Goal: Check status: Check status

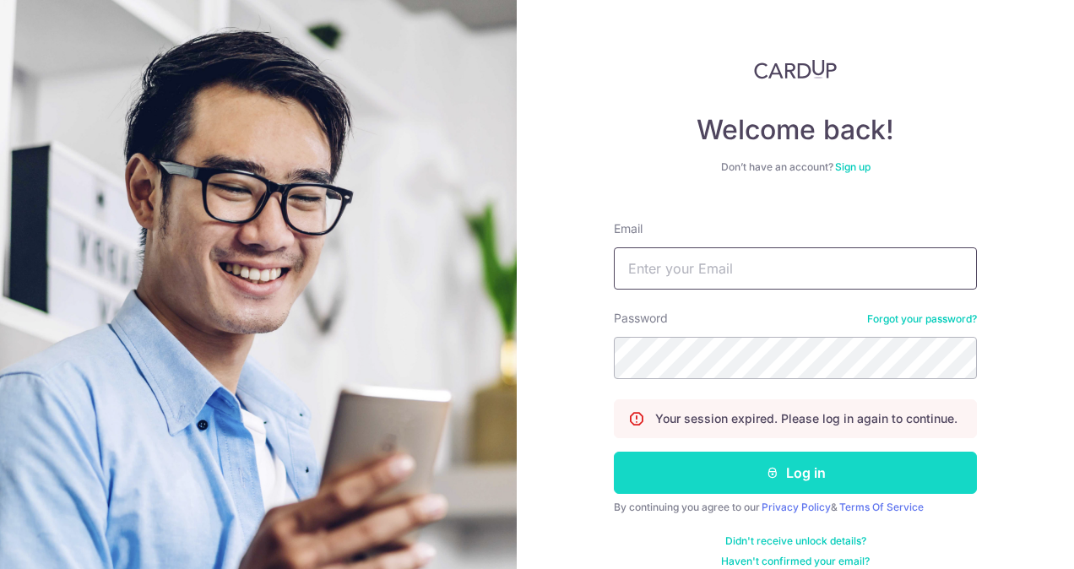
type input "[EMAIL_ADDRESS][DOMAIN_NAME]"
click at [753, 480] on button "Log in" at bounding box center [795, 473] width 363 height 42
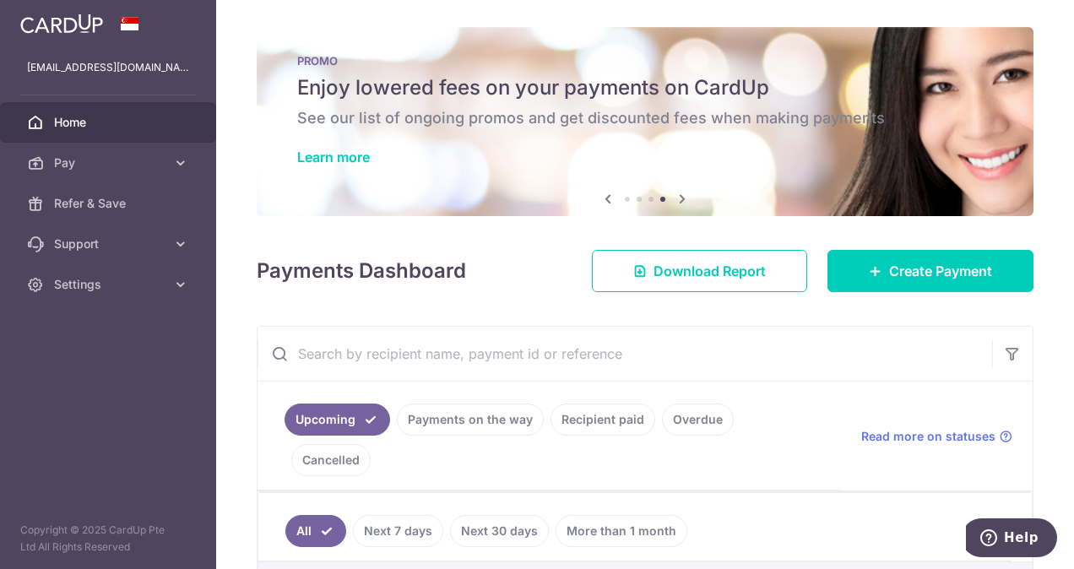
click at [542, 351] on input "text" at bounding box center [625, 354] width 735 height 54
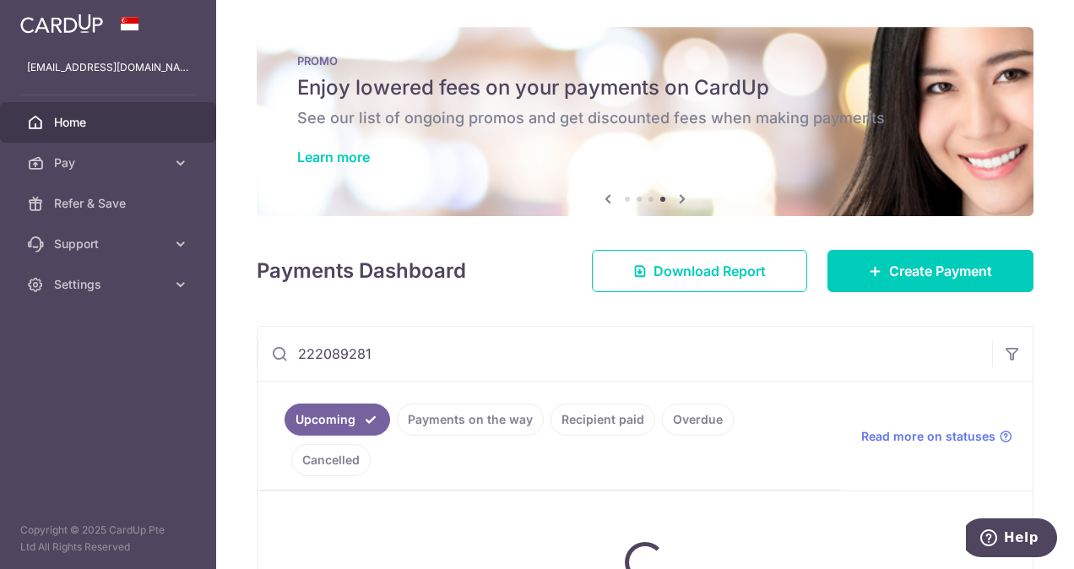
scroll to position [101, 0]
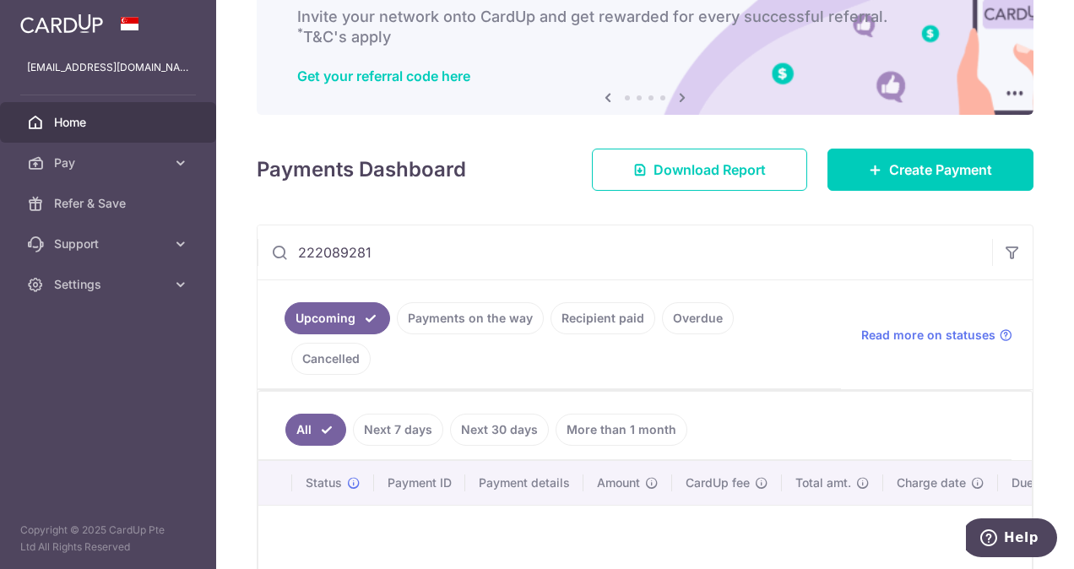
type input "222089281"
click at [618, 322] on link "Recipient paid" at bounding box center [603, 318] width 105 height 32
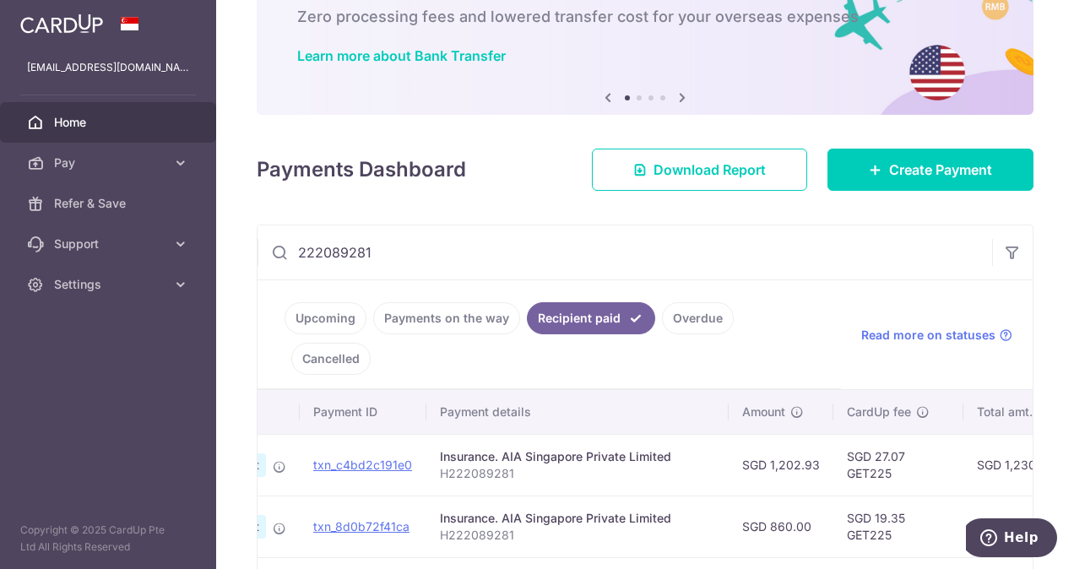
scroll to position [0, 0]
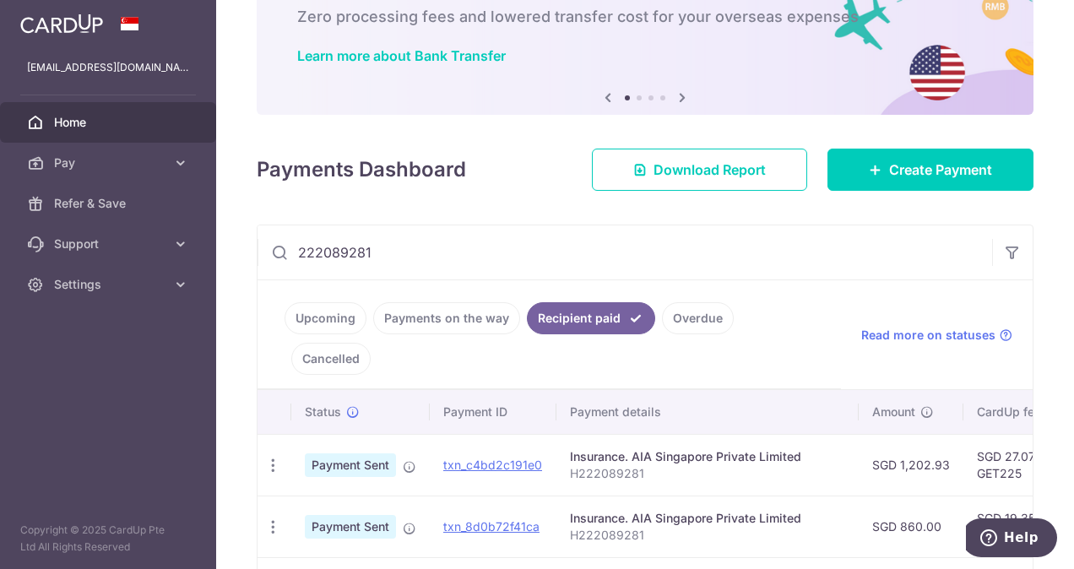
click at [417, 309] on link "Payments on the way" at bounding box center [446, 318] width 147 height 32
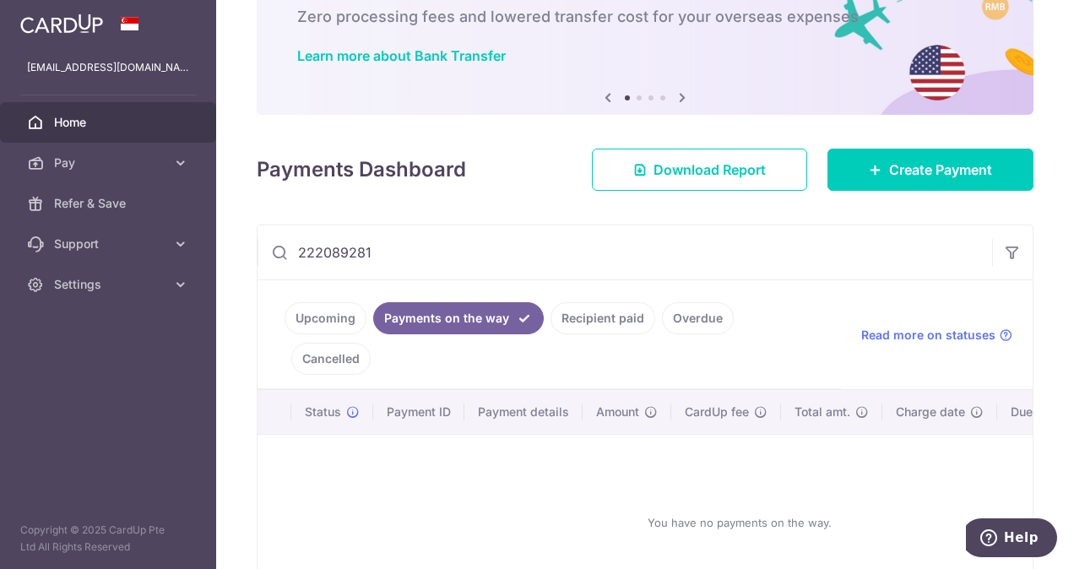
click at [323, 318] on link "Upcoming" at bounding box center [326, 318] width 82 height 32
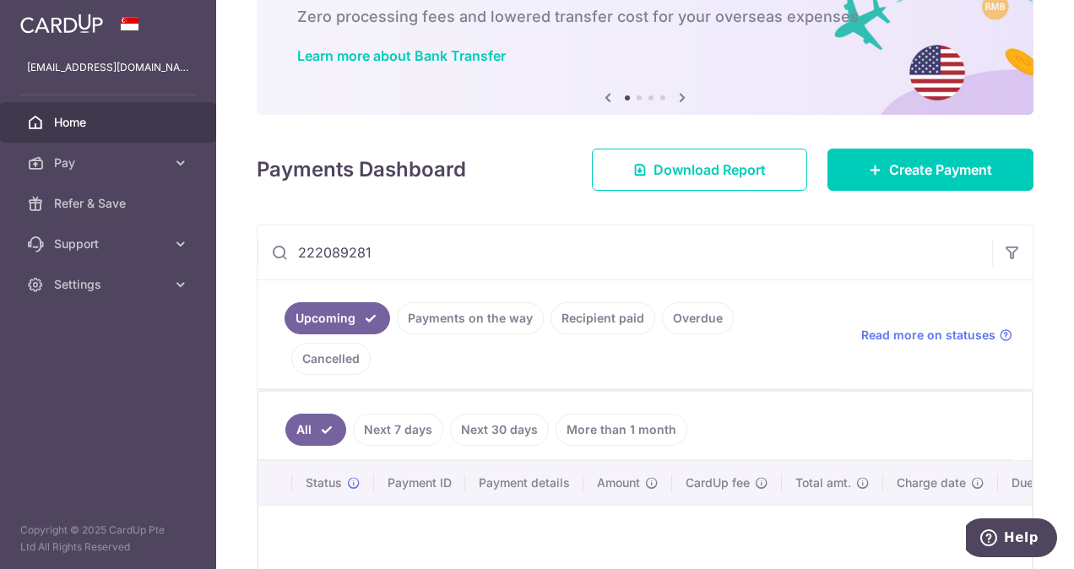
click at [615, 312] on link "Recipient paid" at bounding box center [603, 318] width 105 height 32
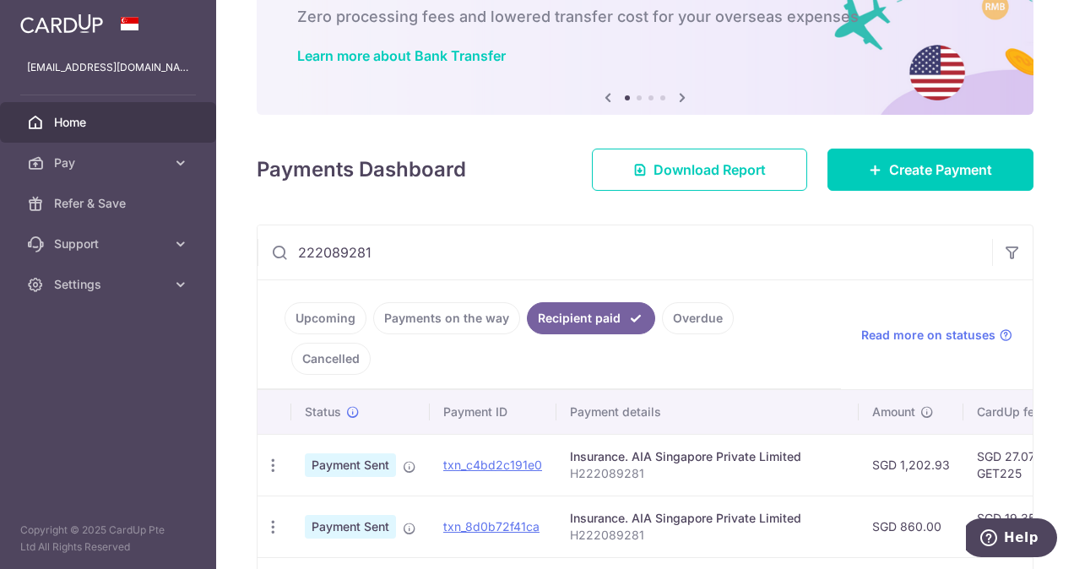
click at [681, 326] on link "Overdue" at bounding box center [698, 318] width 72 height 32
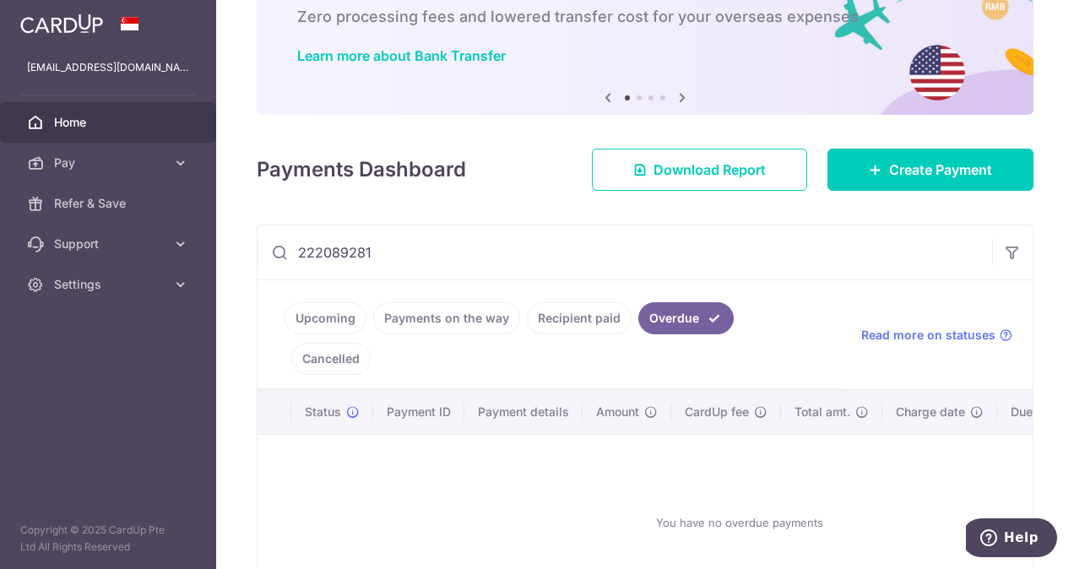
click at [371, 343] on link "Cancelled" at bounding box center [330, 359] width 79 height 32
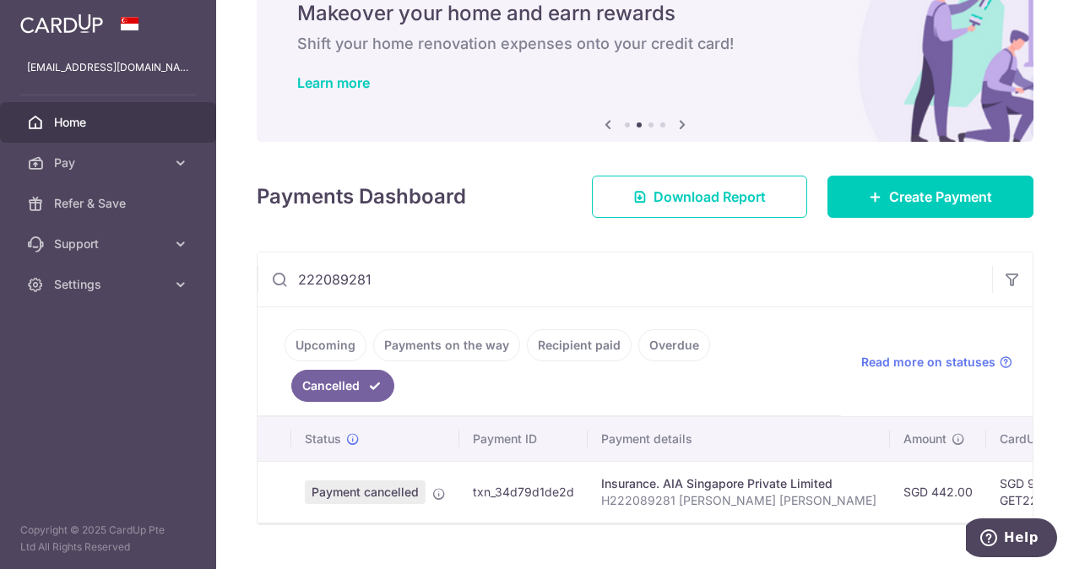
click at [328, 341] on link "Upcoming" at bounding box center [326, 345] width 82 height 32
